Goal: Task Accomplishment & Management: Manage account settings

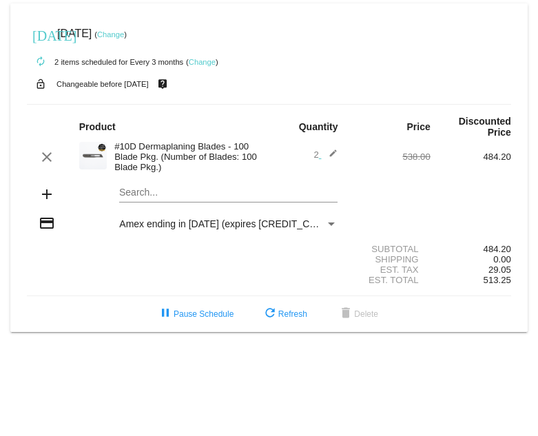
click at [124, 35] on link "Change" at bounding box center [110, 34] width 27 height 8
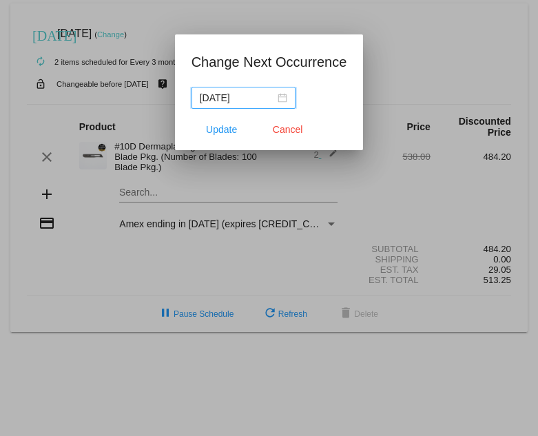
click at [287, 94] on div "[DATE]" at bounding box center [244, 97] width 88 height 15
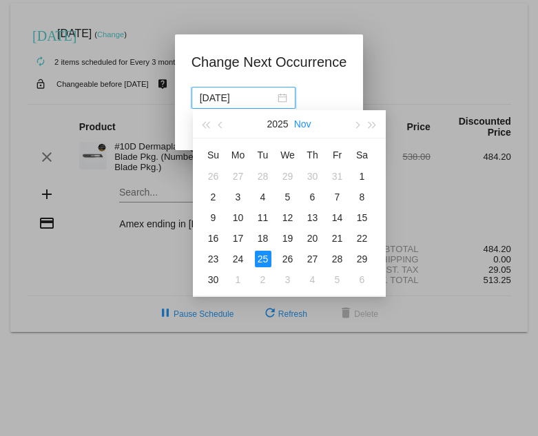
click at [306, 125] on button "Nov" at bounding box center [302, 124] width 17 height 28
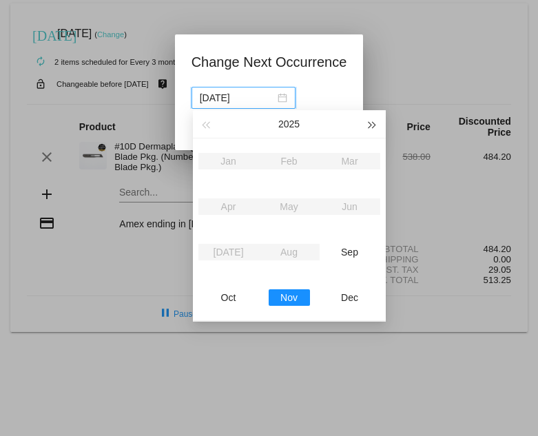
click at [372, 129] on button "button" at bounding box center [372, 124] width 15 height 28
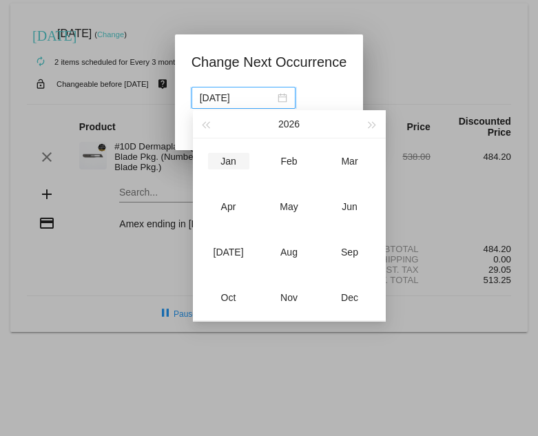
click at [229, 161] on div "Jan" at bounding box center [228, 161] width 41 height 17
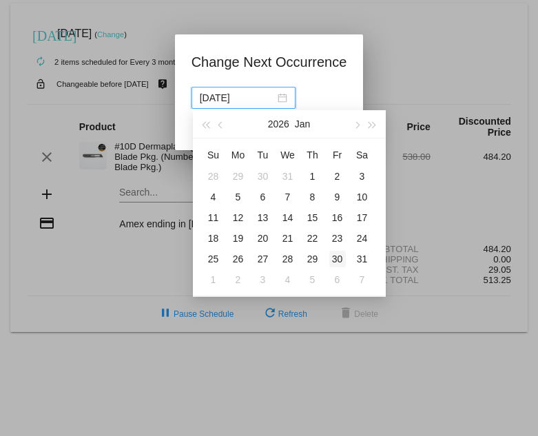
click at [336, 260] on div "30" at bounding box center [337, 259] width 17 height 17
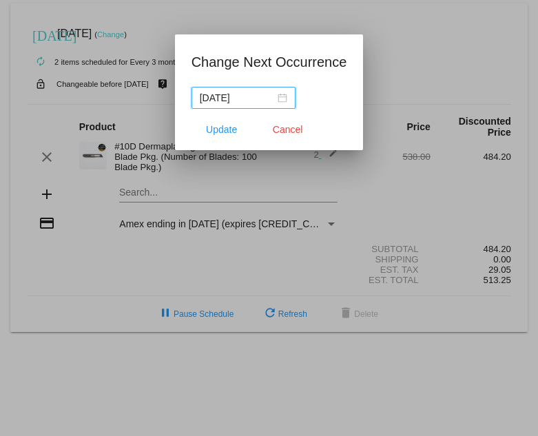
click at [275, 94] on input "[DATE]" at bounding box center [237, 97] width 75 height 15
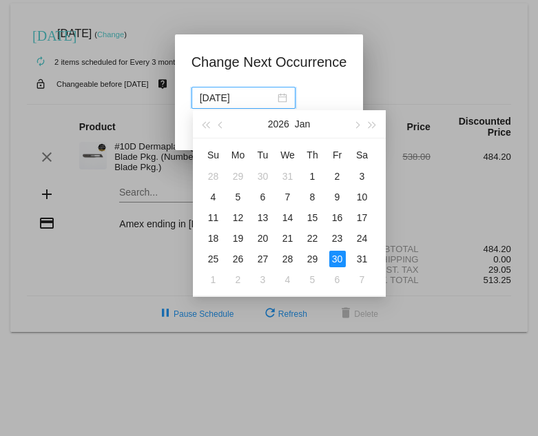
click at [333, 262] on div "30" at bounding box center [337, 259] width 17 height 17
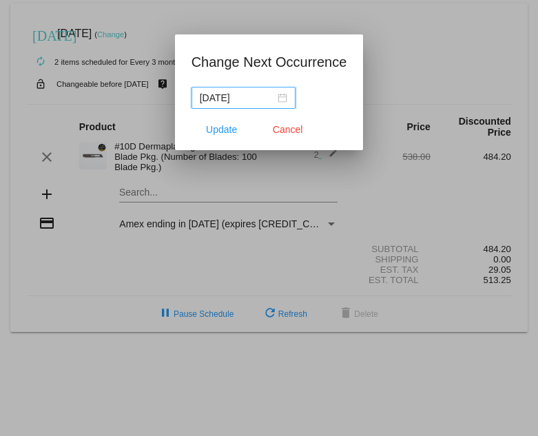
click at [272, 97] on input "[DATE]" at bounding box center [237, 97] width 75 height 15
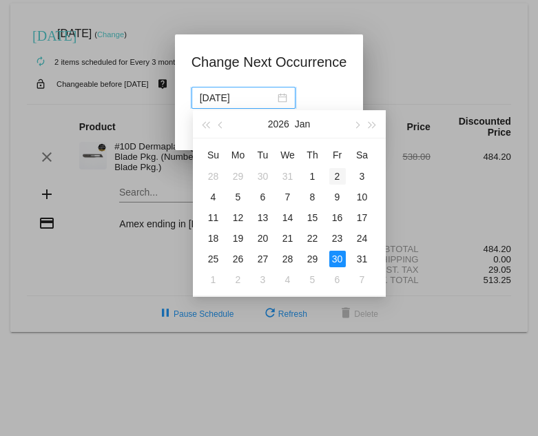
click at [338, 180] on div "2" at bounding box center [337, 176] width 17 height 17
type input "[DATE]"
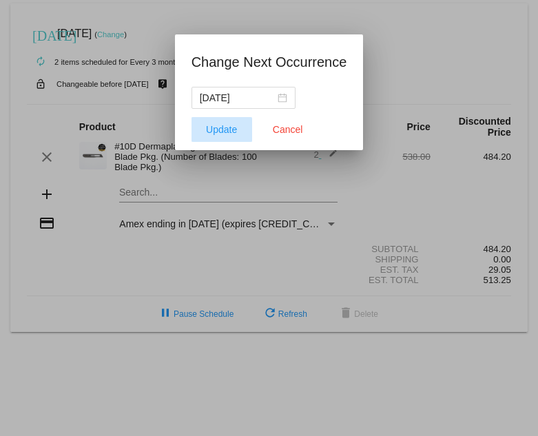
click at [221, 130] on span "Update" at bounding box center [221, 129] width 31 height 11
